Goal: Check status: Check status

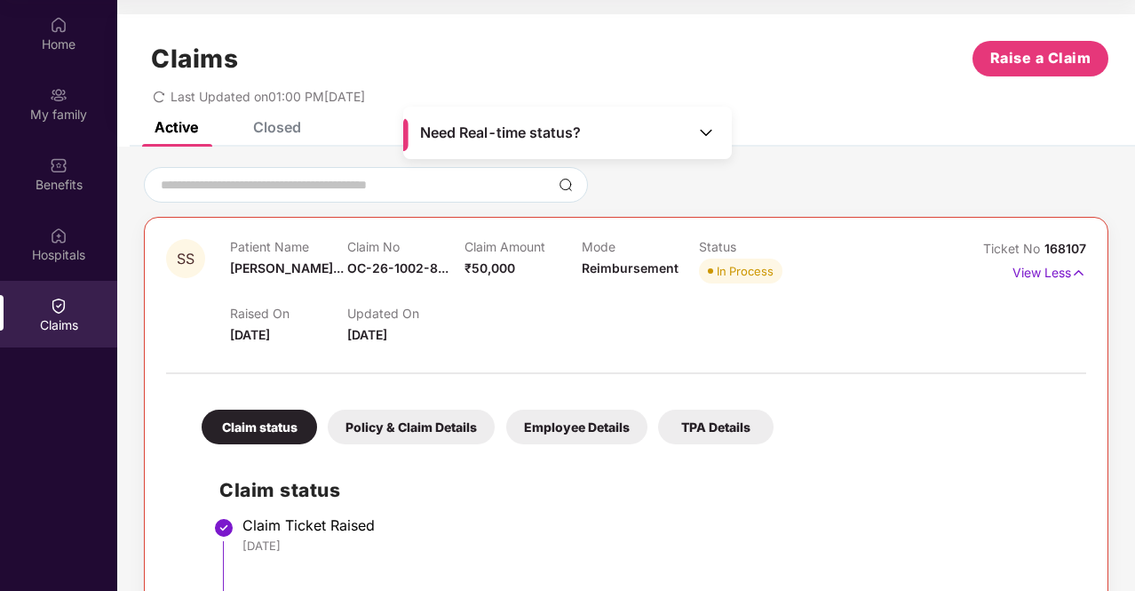
scroll to position [323, 0]
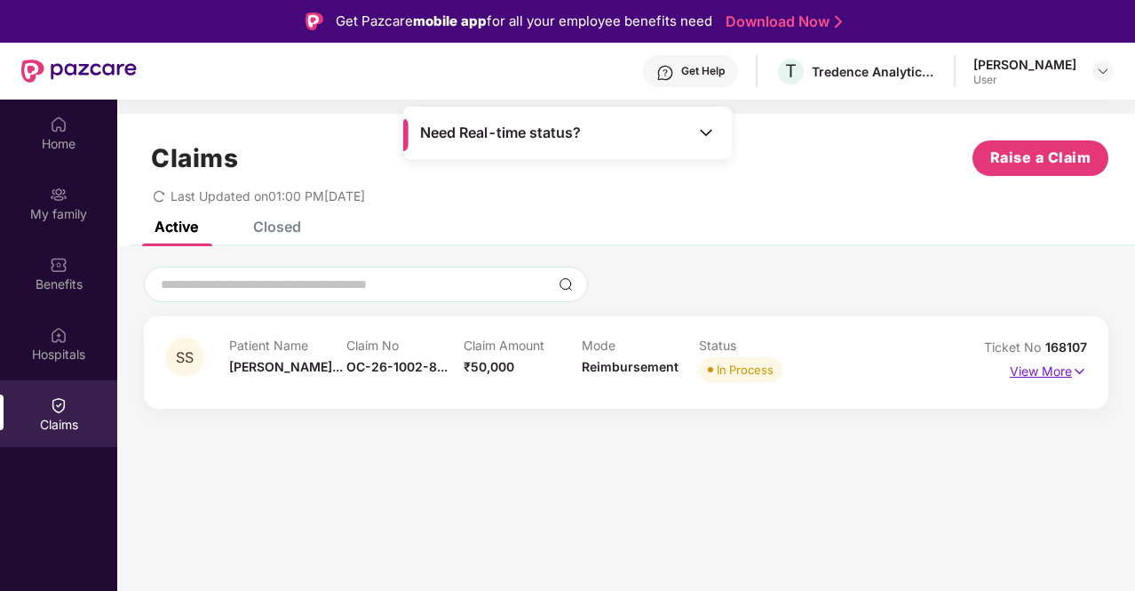
click at [1043, 372] on p "View More" at bounding box center [1048, 369] width 77 height 24
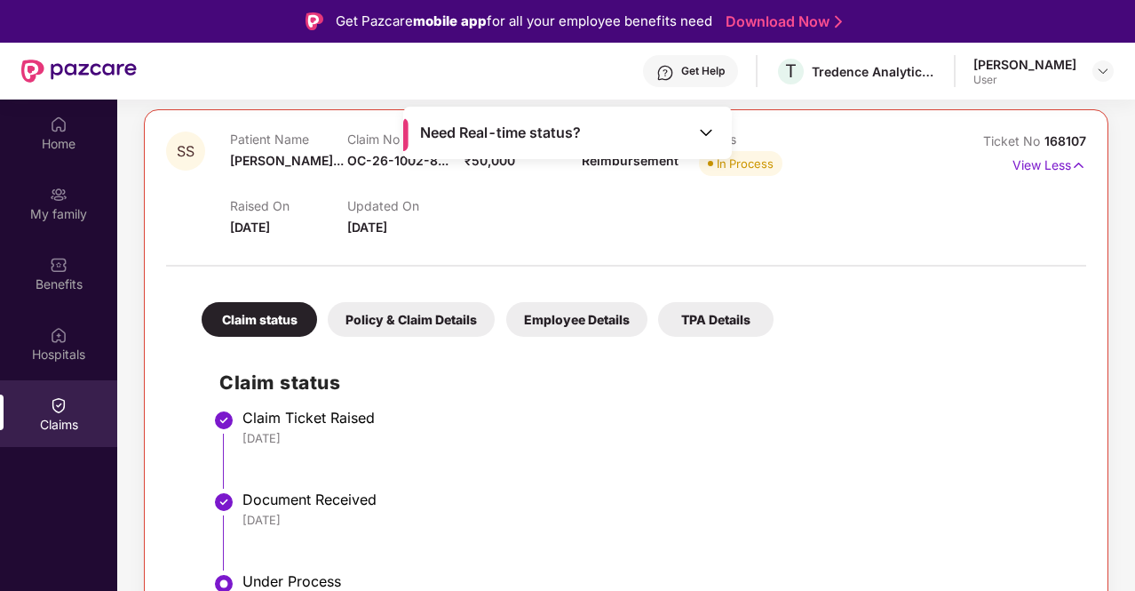
scroll to position [267, 0]
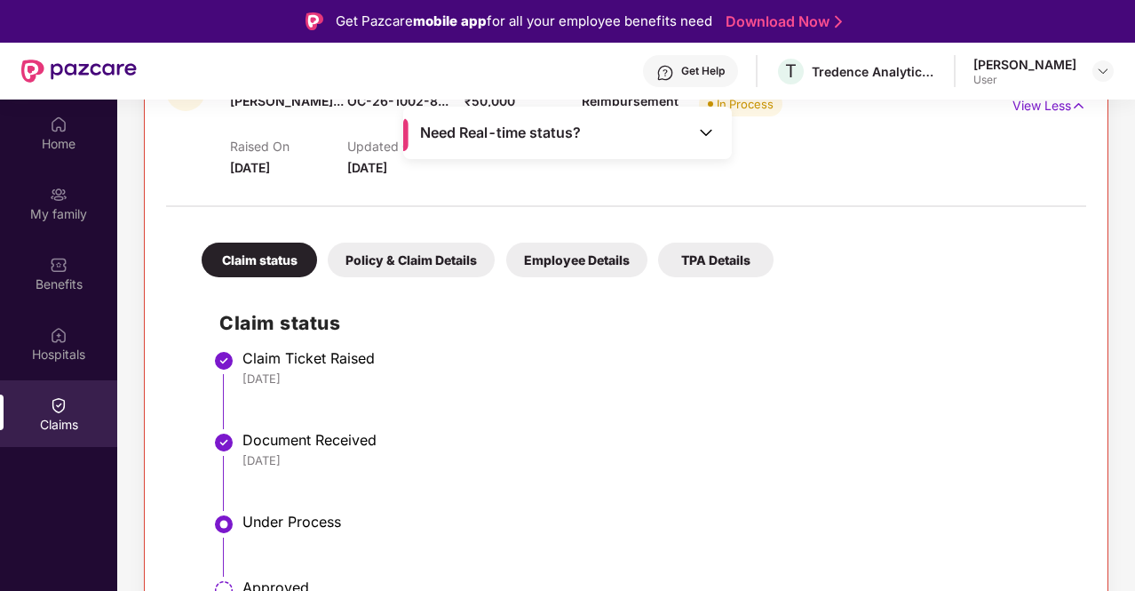
click at [709, 133] on img at bounding box center [706, 132] width 18 height 18
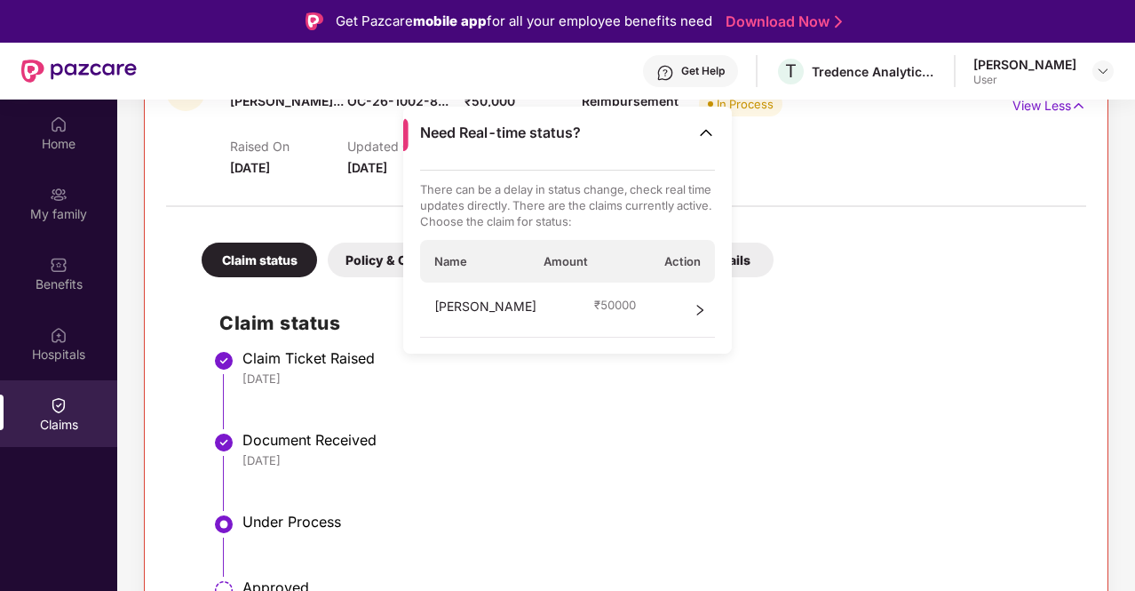
click at [698, 306] on icon "right" at bounding box center [700, 310] width 6 height 11
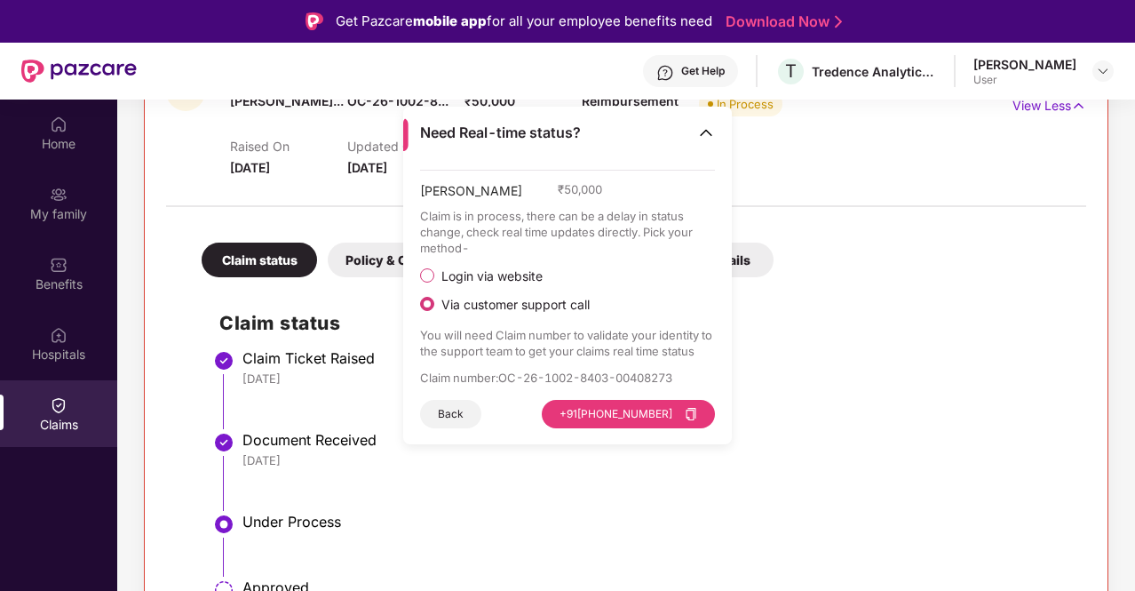
click at [496, 275] on span "Login via website" at bounding box center [491, 276] width 115 height 16
click at [649, 415] on button "Visit Website" at bounding box center [666, 414] width 100 height 28
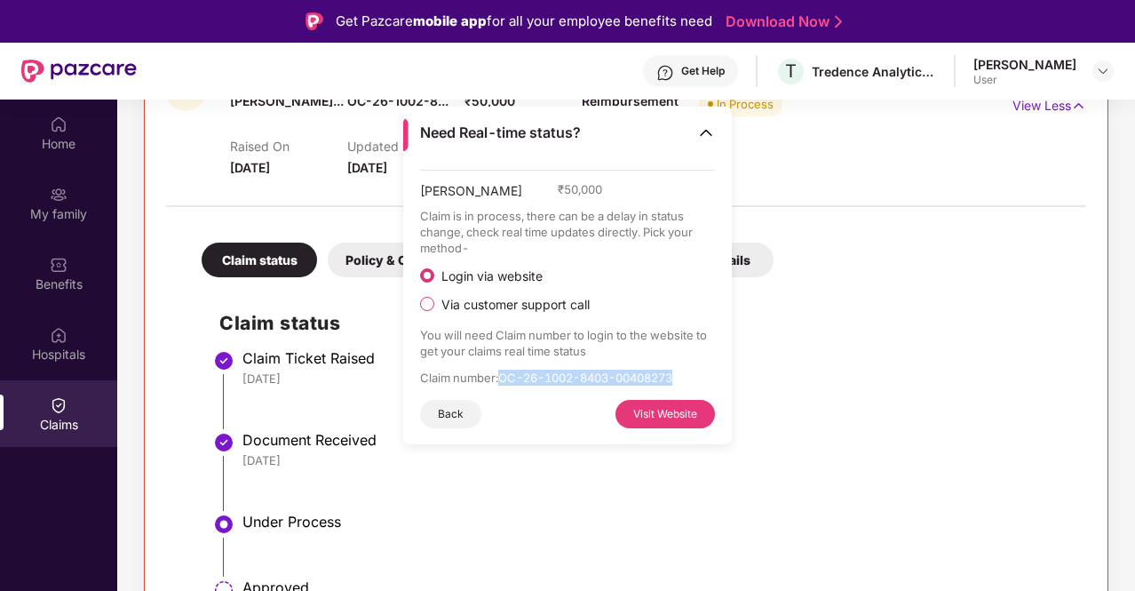
drag, startPoint x: 500, startPoint y: 381, endPoint x: 714, endPoint y: 374, distance: 214.2
click at [714, 374] on p "Claim number : OC-26-1002-8403-00408273" at bounding box center [568, 378] width 296 height 16
copy p "OC-26-1002-8403-00408273"
click at [841, 339] on div "Claim status Claim Ticket Raised [DATE] Document Received [DATE] Under Process …" at bounding box center [626, 497] width 885 height 423
click at [844, 340] on div "Claim status Claim Ticket Raised [DATE] Document Received [DATE] Under Process …" at bounding box center [626, 497] width 885 height 423
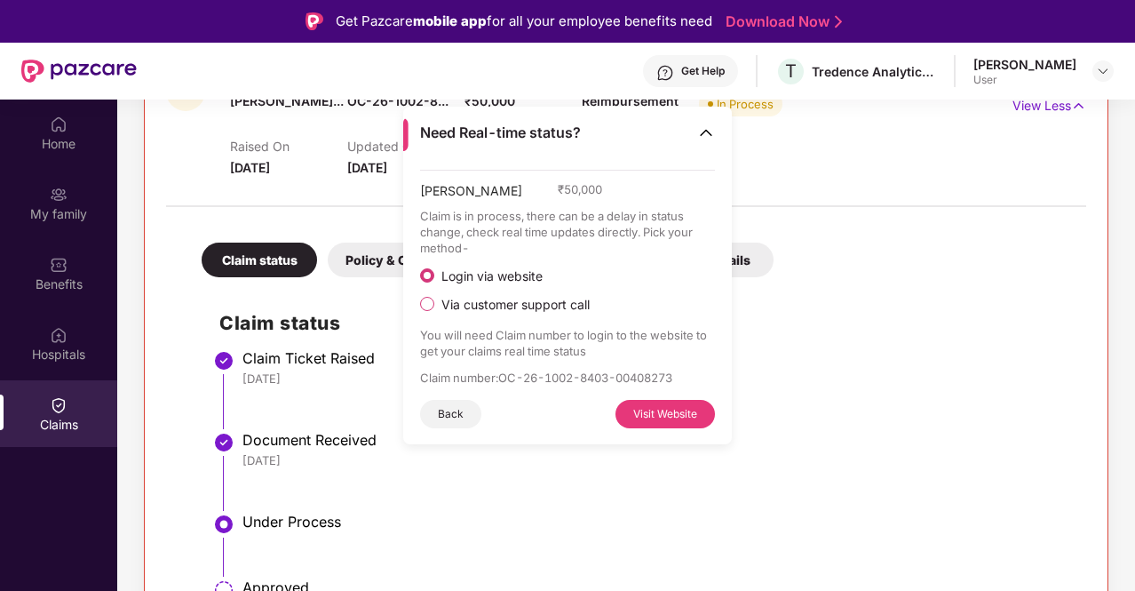
click at [435, 409] on button "Back" at bounding box center [450, 414] width 61 height 28
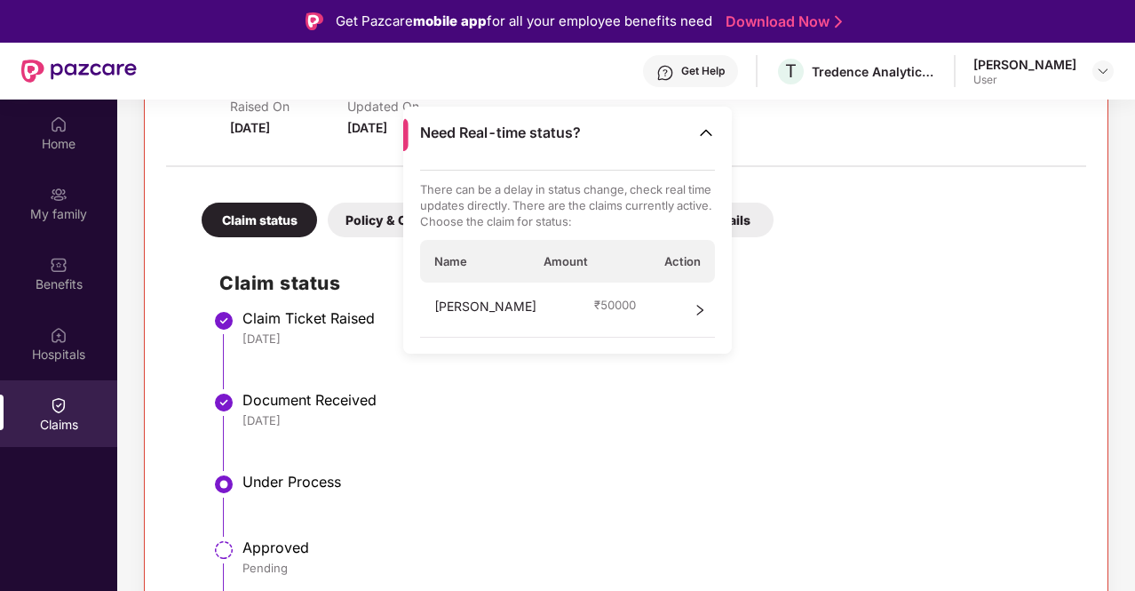
scroll to position [323, 0]
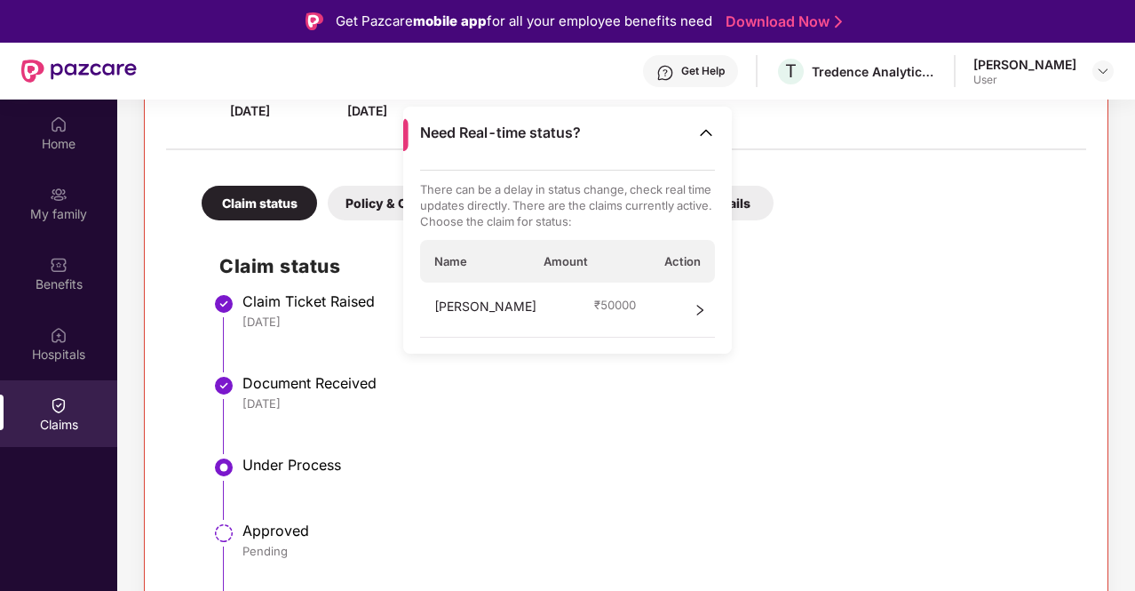
click at [458, 408] on div "[DATE]" at bounding box center [656, 403] width 826 height 16
click at [707, 131] on img at bounding box center [706, 132] width 18 height 18
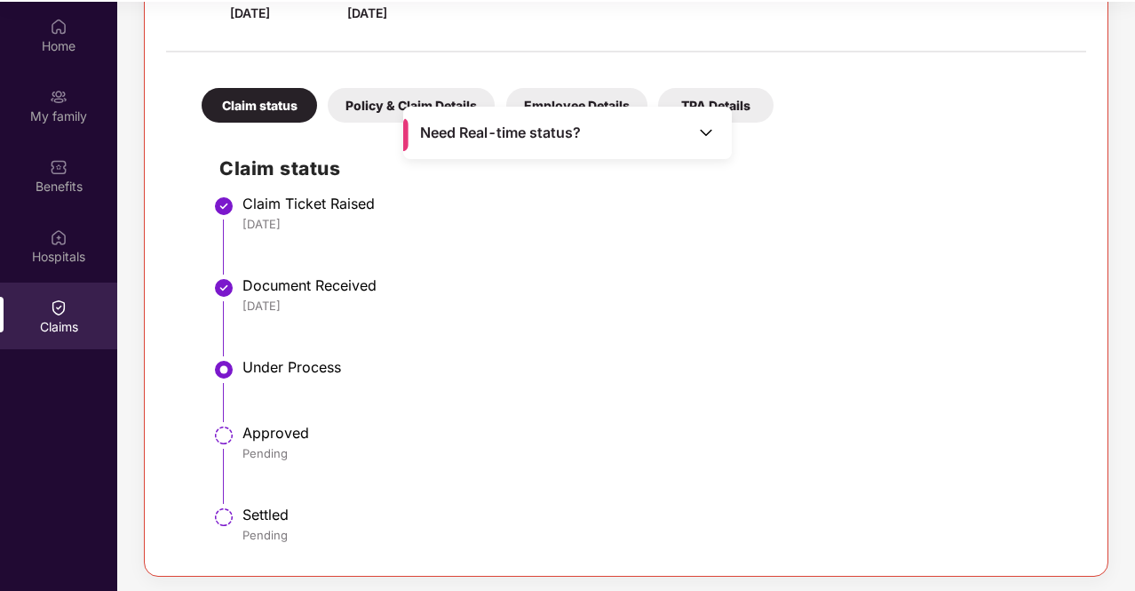
scroll to position [100, 0]
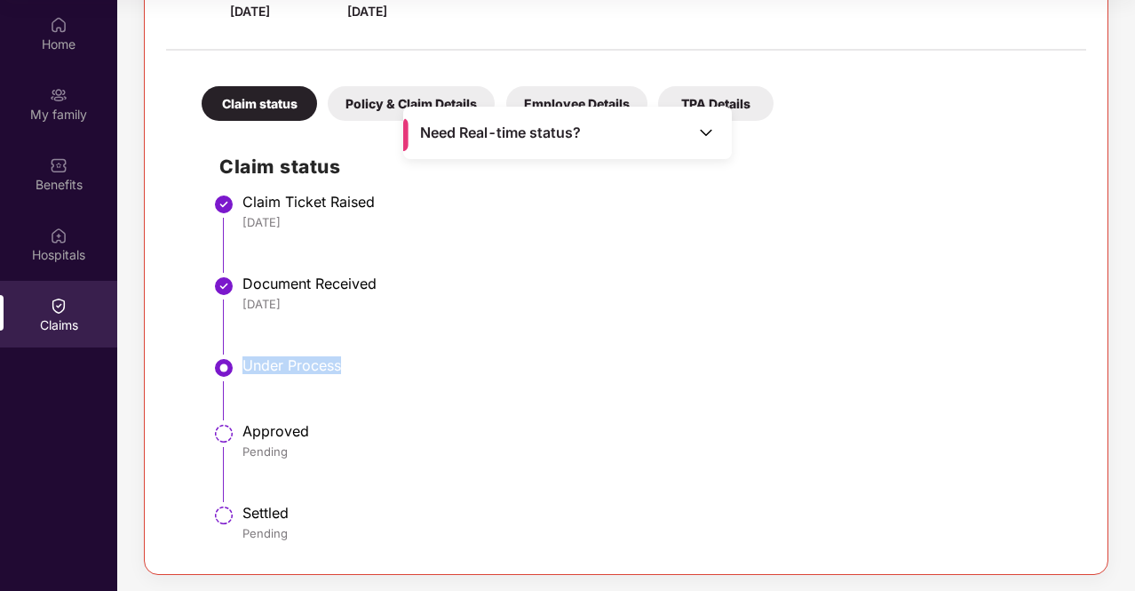
drag, startPoint x: 247, startPoint y: 369, endPoint x: 377, endPoint y: 369, distance: 129.7
click at [377, 369] on div "Under Process" at bounding box center [656, 365] width 826 height 18
click at [474, 376] on div "Under Process" at bounding box center [656, 366] width 826 height 21
click at [398, 373] on div "Under Process" at bounding box center [656, 366] width 826 height 21
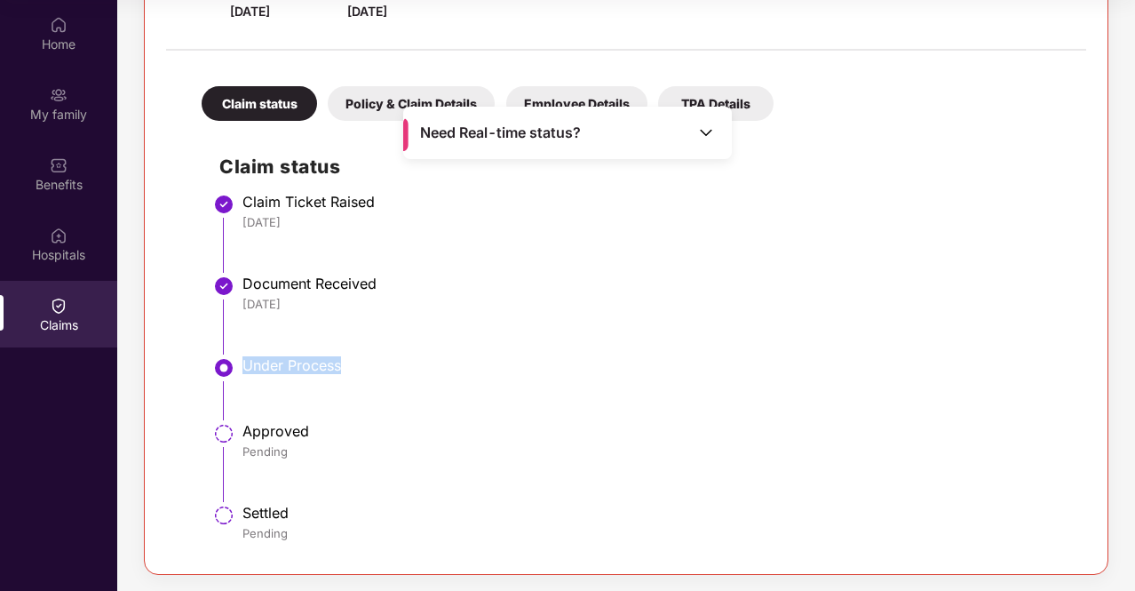
drag, startPoint x: 247, startPoint y: 363, endPoint x: 423, endPoint y: 371, distance: 176.1
click at [362, 370] on div "Under Process" at bounding box center [656, 365] width 826 height 18
click at [455, 370] on div "Under Process" at bounding box center [656, 365] width 826 height 18
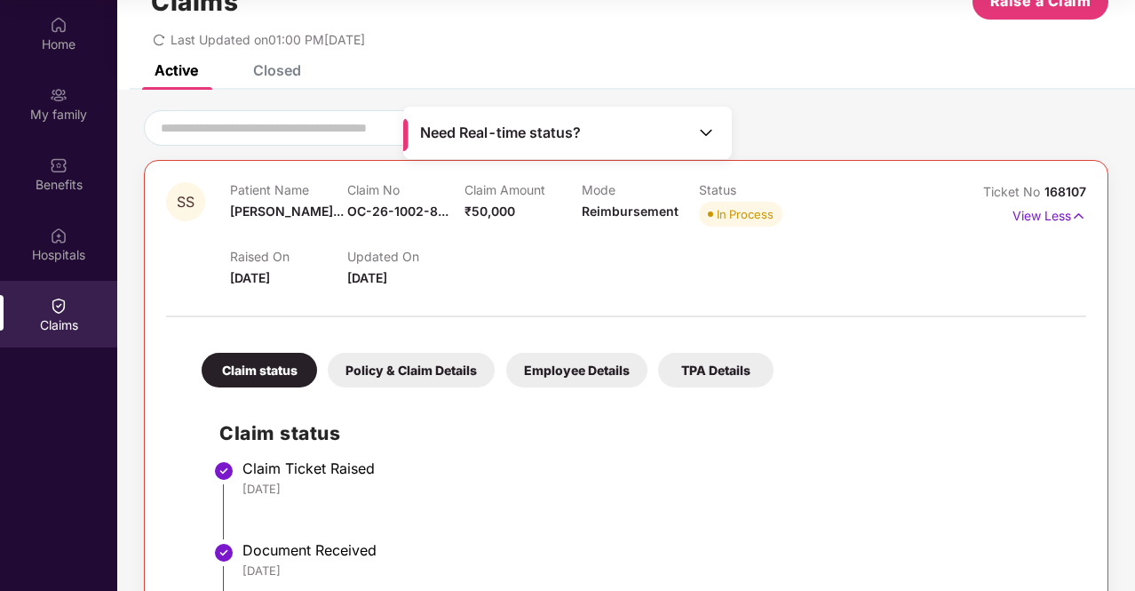
scroll to position [0, 0]
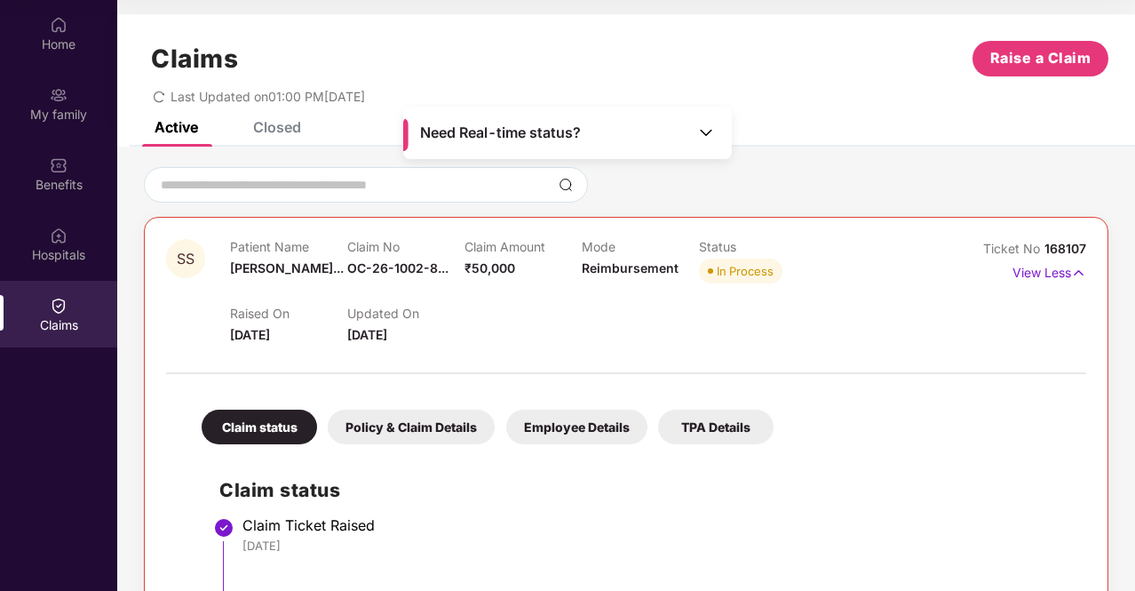
click at [701, 132] on img at bounding box center [706, 132] width 18 height 18
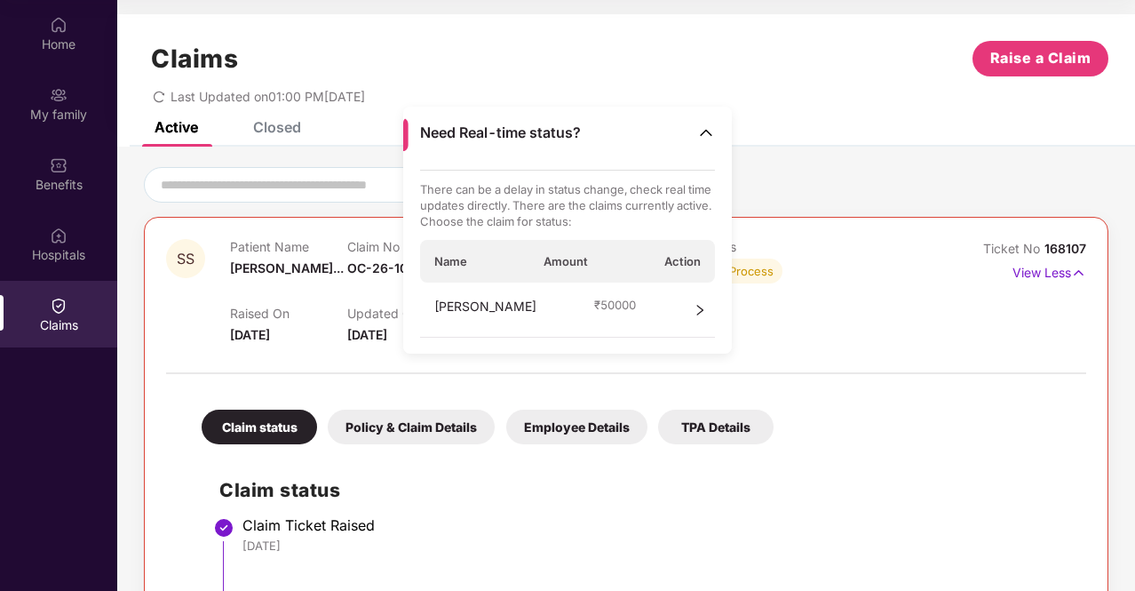
click at [698, 307] on icon "right" at bounding box center [700, 310] width 12 height 12
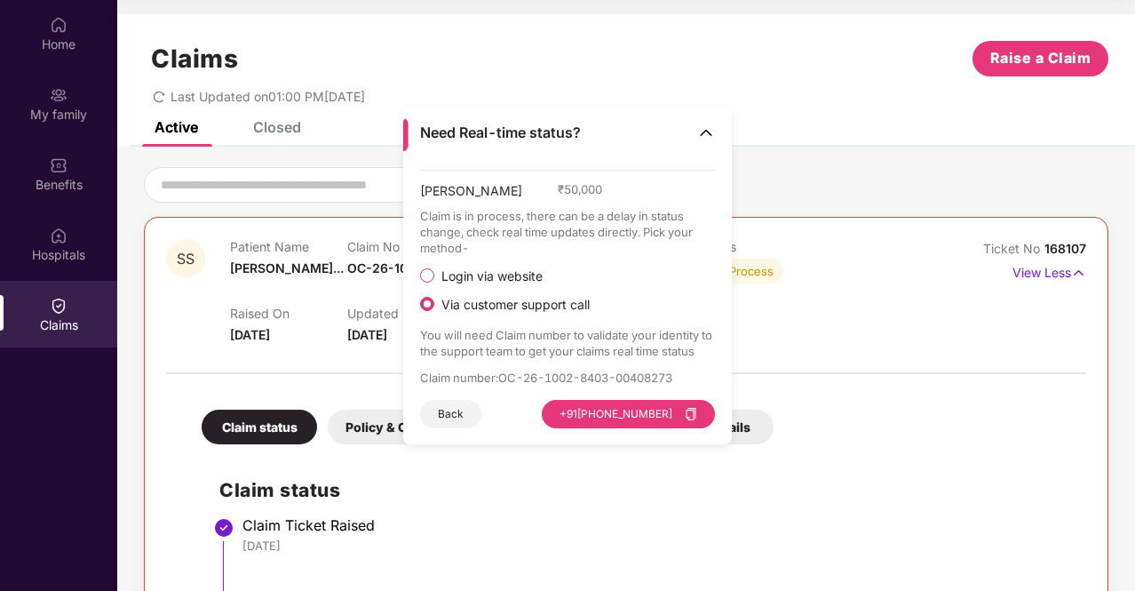
click at [710, 127] on img at bounding box center [706, 132] width 18 height 18
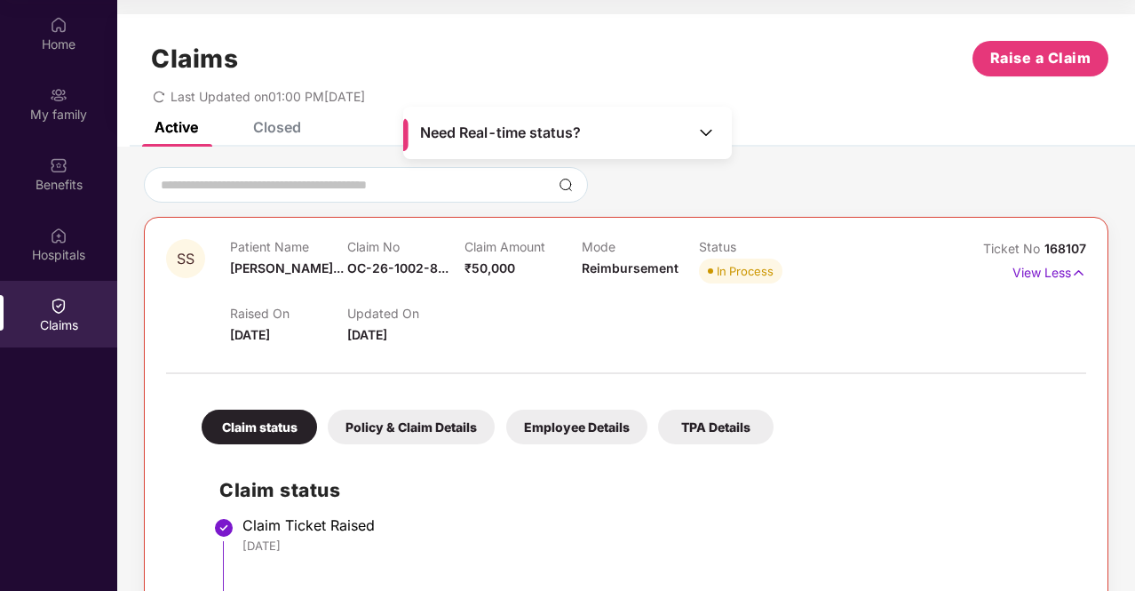
click at [762, 123] on div "Active Closed" at bounding box center [626, 134] width 1018 height 25
click at [708, 138] on img at bounding box center [706, 132] width 18 height 18
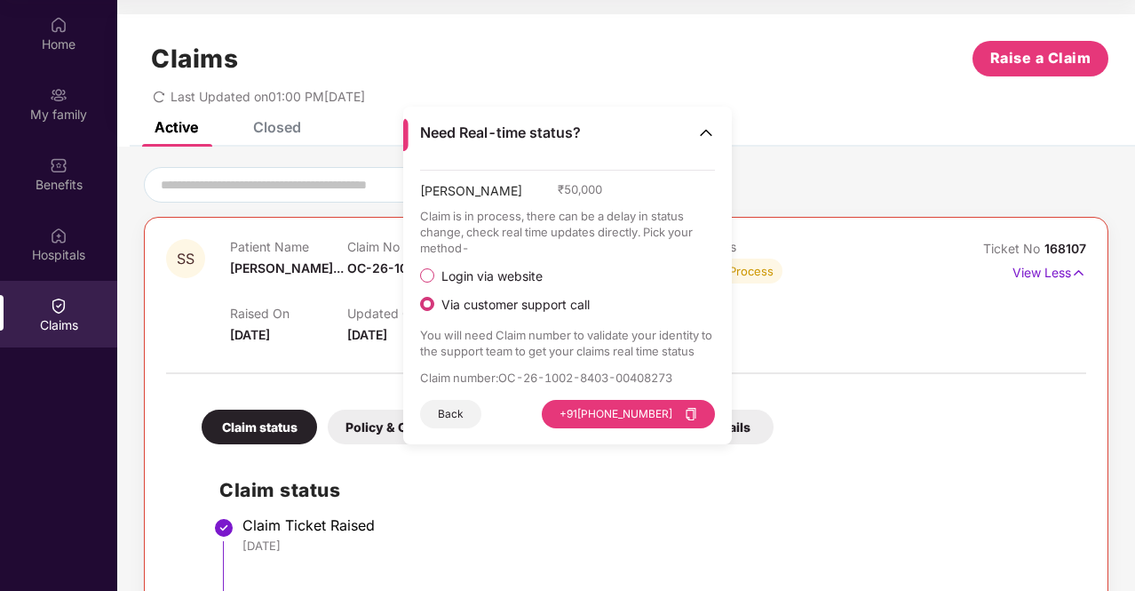
click at [708, 138] on img at bounding box center [706, 132] width 18 height 18
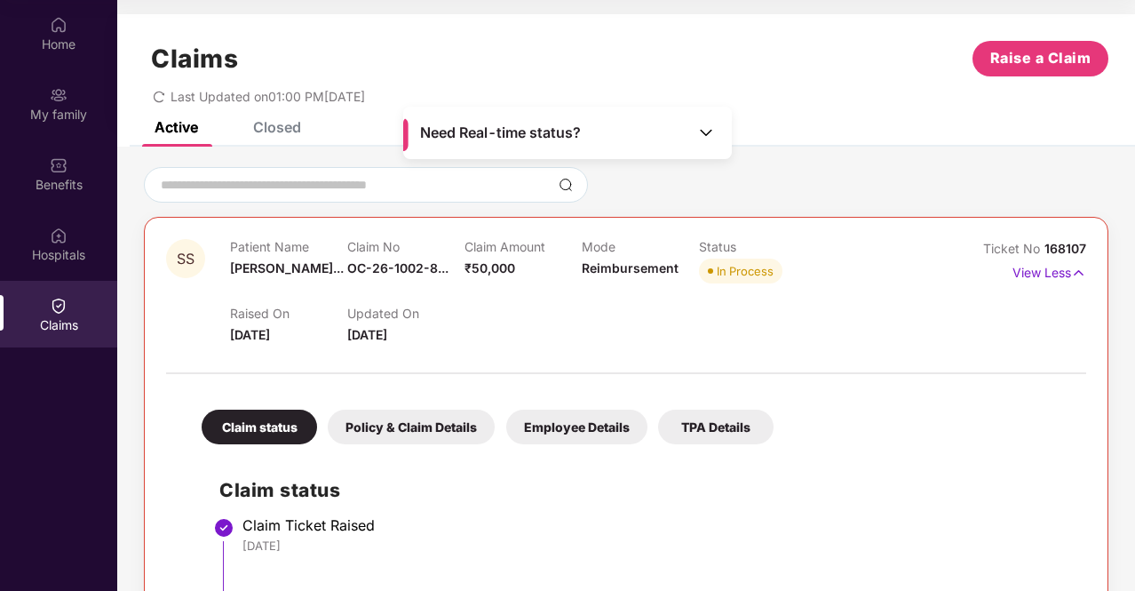
click at [780, 118] on div "Claims Raise a Claim Last Updated on 01:00 PM[DATE]" at bounding box center [626, 67] width 1018 height 107
click at [856, 159] on div "SS Patient Name [PERSON_NAME]... Claim No OC-26-1002-8... Claim Amount ₹50,000 …" at bounding box center [626, 531] width 1018 height 769
click at [55, 305] on img at bounding box center [59, 306] width 18 height 18
click at [52, 239] on img at bounding box center [59, 236] width 18 height 18
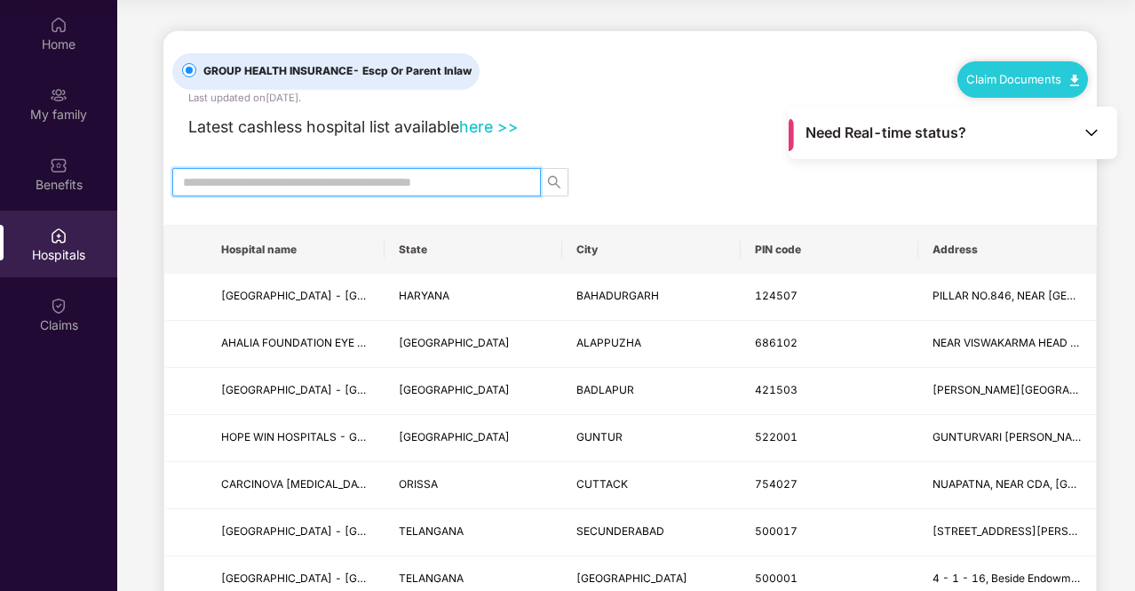
click at [286, 179] on input "text" at bounding box center [349, 182] width 333 height 20
type input "**********"
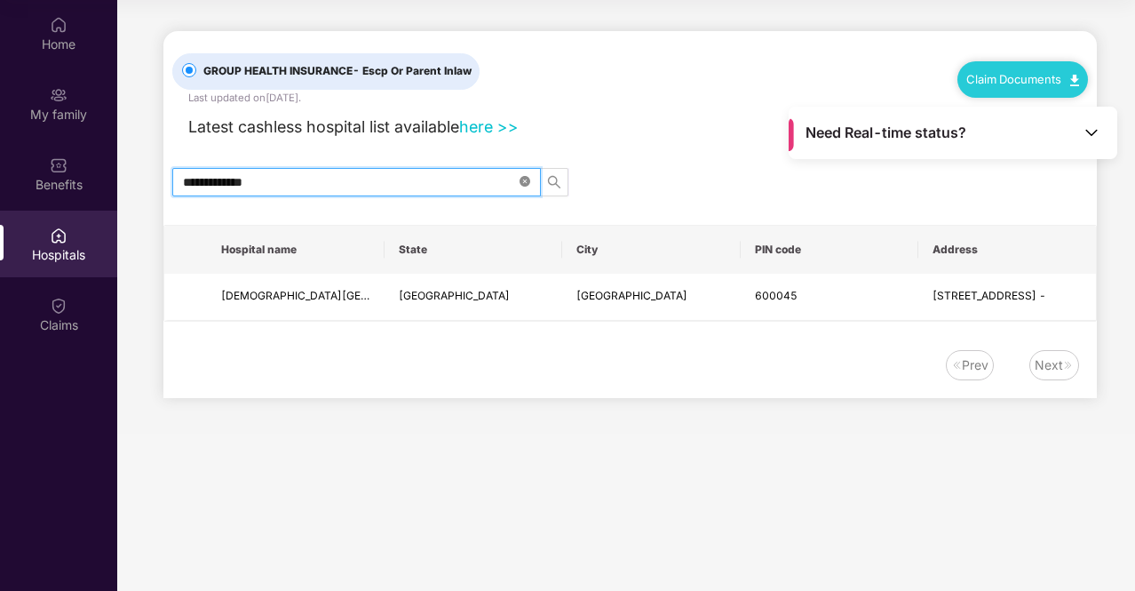
click at [522, 176] on icon "close-circle" at bounding box center [525, 181] width 11 height 11
click at [650, 123] on div "Latest cashless hospital list available here >> To access the blacklisted hospi…" at bounding box center [630, 123] width 916 height 34
